Goal: Task Accomplishment & Management: Use online tool/utility

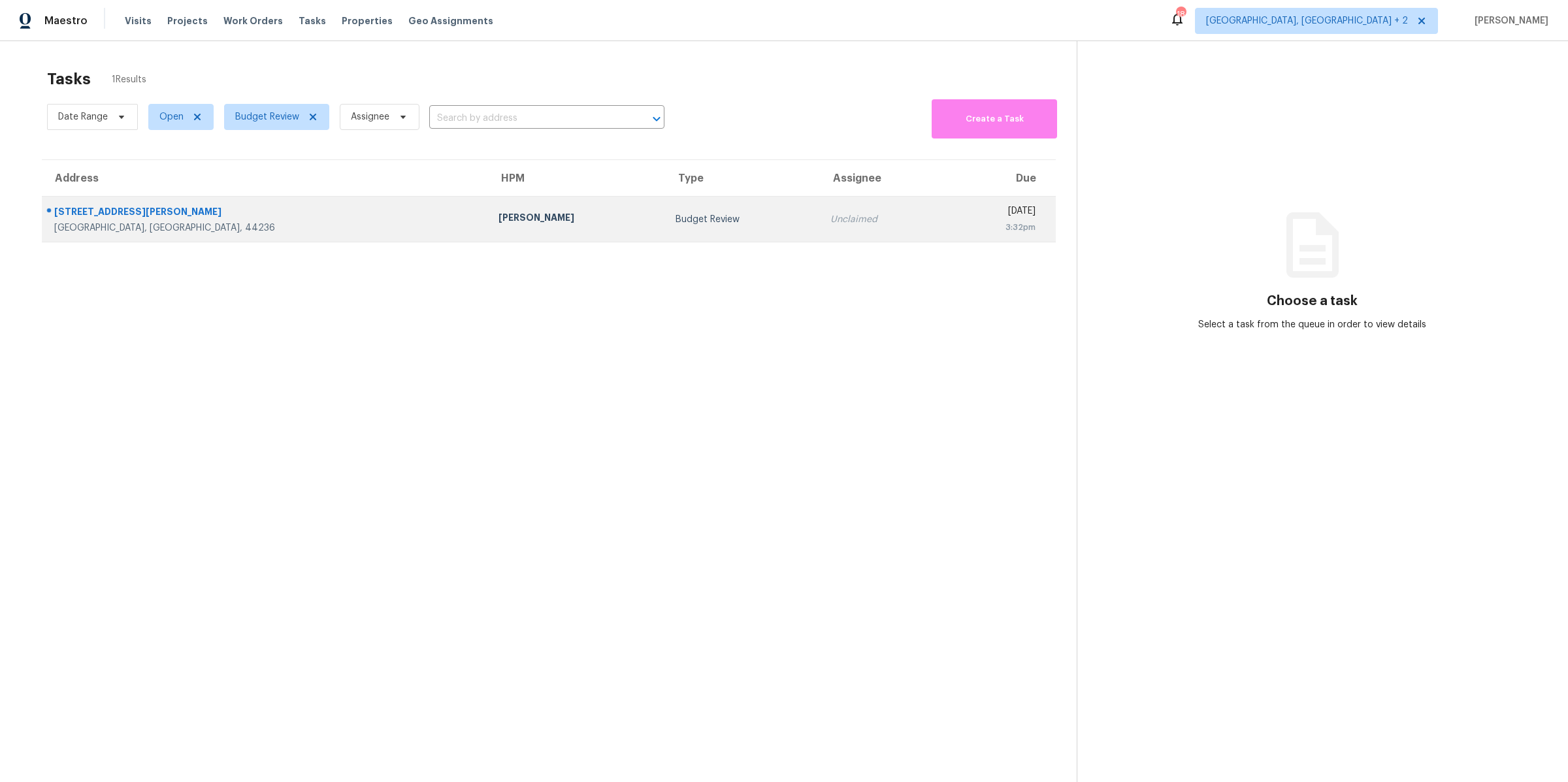
click at [831, 214] on div "Unclaimed" at bounding box center [882, 219] width 104 height 13
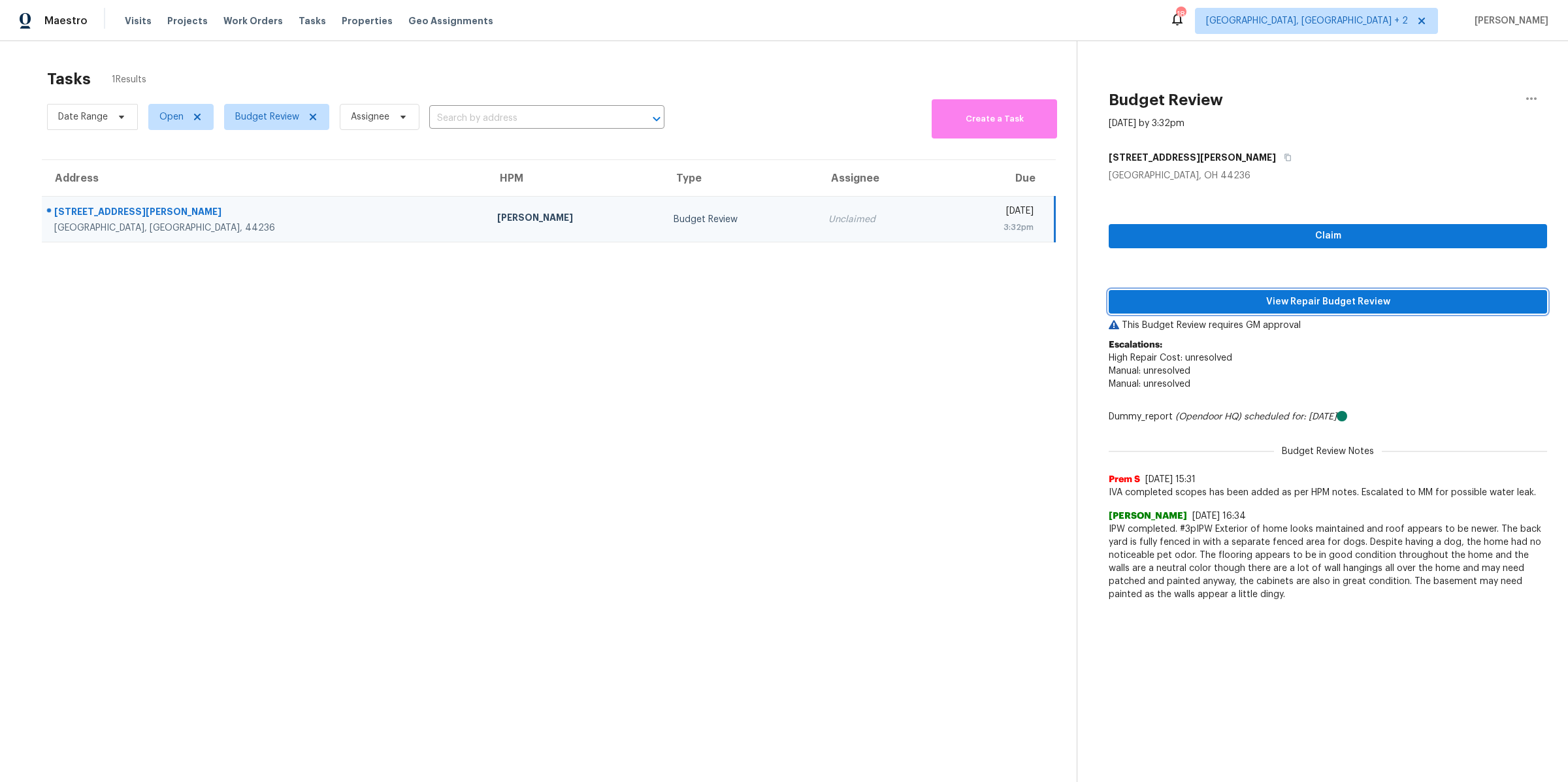
click at [1280, 304] on span "View Repair Budget Review" at bounding box center [1328, 302] width 417 height 17
